Goal: Transaction & Acquisition: Purchase product/service

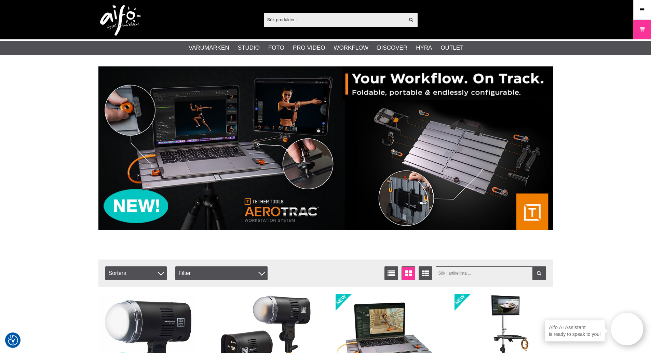
click at [440, 271] on input "text" at bounding box center [491, 273] width 110 height 14
type input "Cherry"
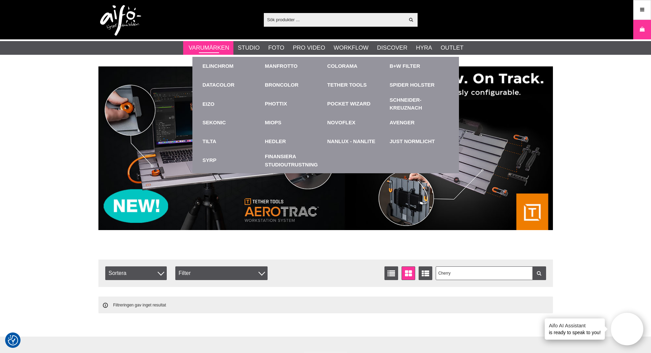
click at [218, 48] on link "Varumärken" at bounding box center [209, 47] width 41 height 9
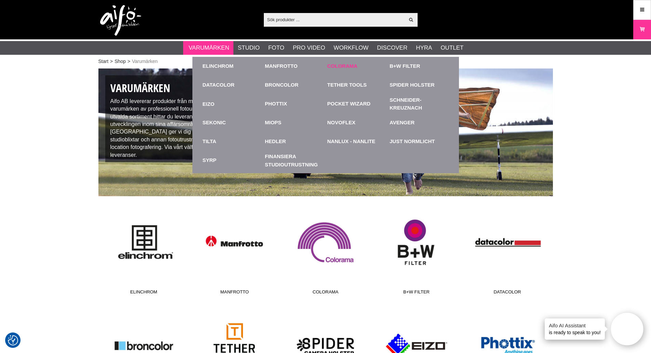
click at [333, 65] on link "Colorama" at bounding box center [343, 66] width 30 height 8
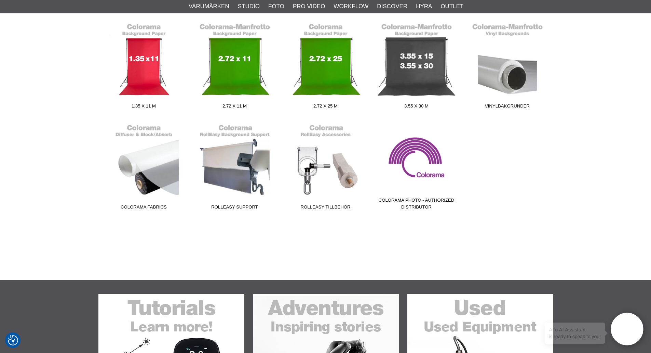
scroll to position [205, 0]
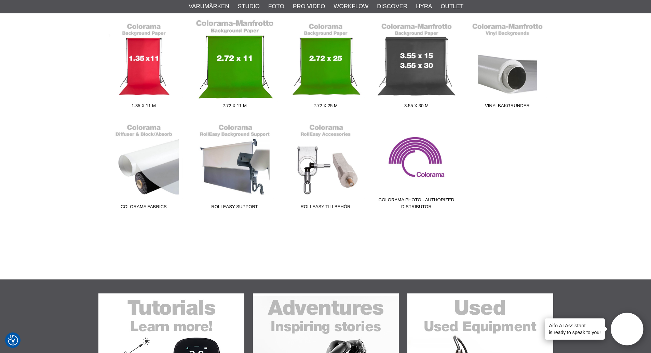
click at [239, 79] on link "2.72 x 11 m" at bounding box center [234, 65] width 91 height 92
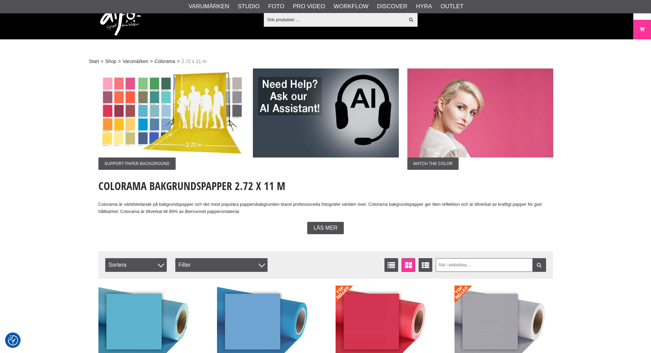
scroll to position [137, 0]
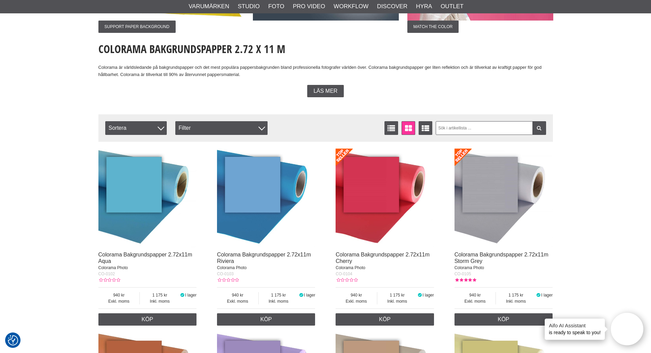
click at [385, 187] on img at bounding box center [385, 197] width 98 height 98
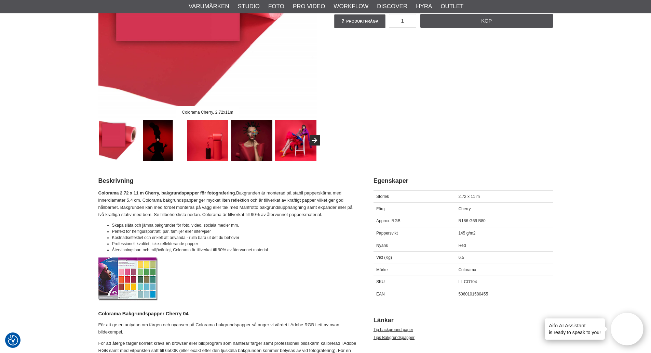
scroll to position [171, 0]
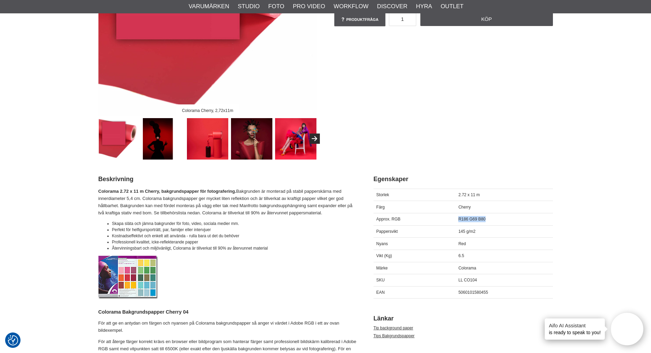
drag, startPoint x: 486, startPoint y: 218, endPoint x: 459, endPoint y: 219, distance: 26.7
click at [459, 219] on div "R186 G69 B80" at bounding box center [504, 219] width 97 height 12
copy span "R186 G69 B80"
